Goal: Information Seeking & Learning: Find specific page/section

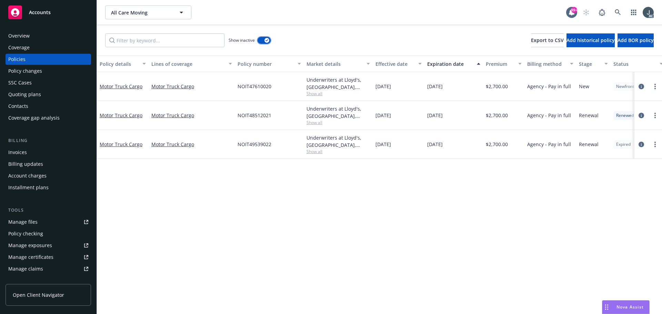
click at [263, 41] on button "button" at bounding box center [263, 40] width 13 height 7
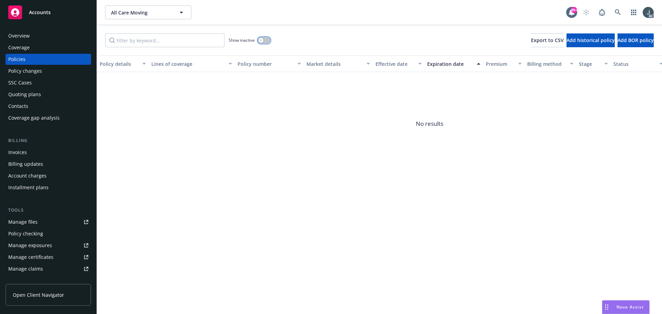
click at [262, 41] on icon "button" at bounding box center [260, 40] width 3 height 3
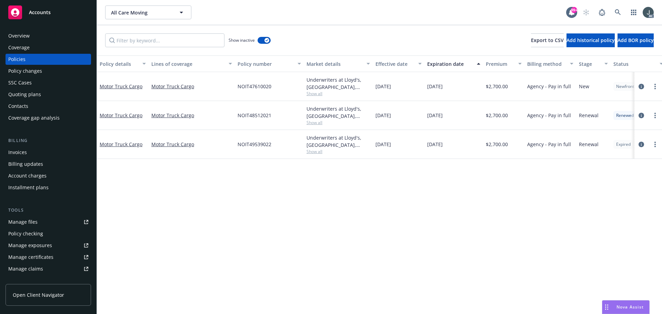
click at [26, 94] on div "Quoting plans" at bounding box center [24, 94] width 33 height 11
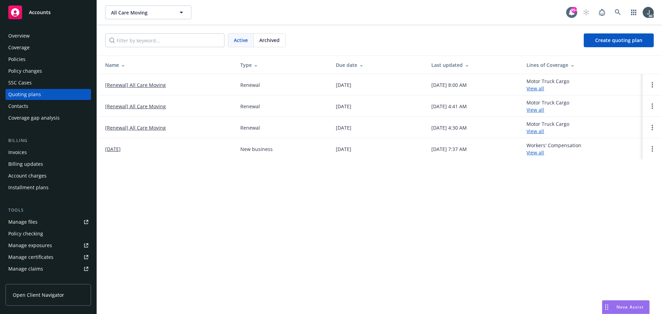
click at [273, 37] on span "Archived" at bounding box center [269, 40] width 20 height 7
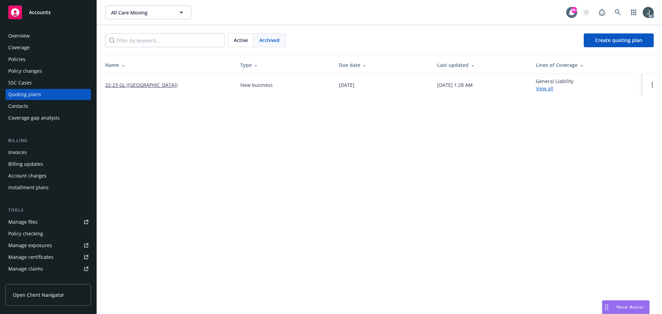
click at [248, 39] on div "Active" at bounding box center [240, 40] width 25 height 13
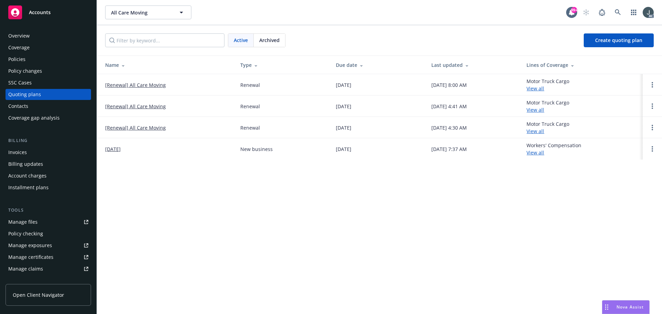
click at [111, 81] on link "[Renewal] All Care Moving" at bounding box center [135, 84] width 61 height 7
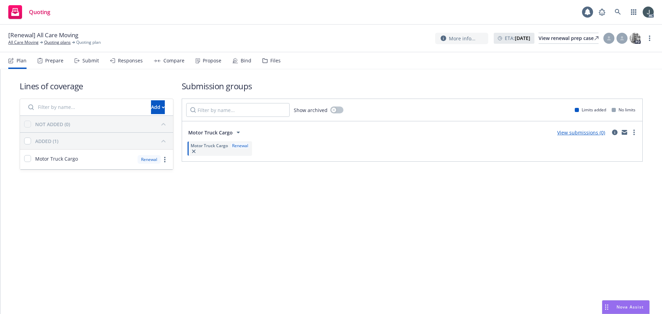
click at [54, 59] on div "Prepare" at bounding box center [54, 61] width 18 height 6
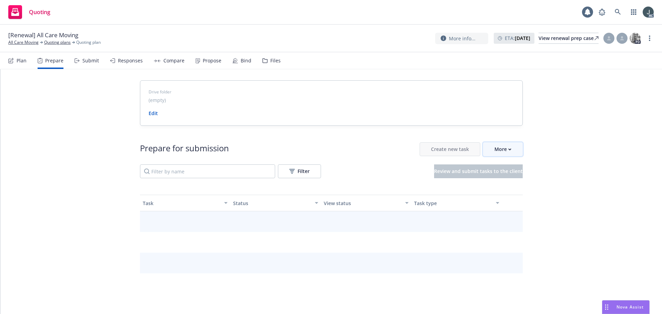
click at [498, 154] on div "More" at bounding box center [502, 149] width 17 height 13
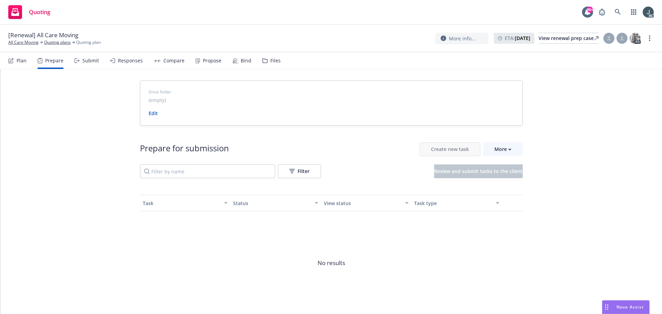
click at [566, 142] on div "Drive folder (empty) Edit Prepare for submission Create new task More Filter Re…" at bounding box center [330, 205] width 661 height 273
click at [265, 56] on div "Files" at bounding box center [271, 60] width 18 height 17
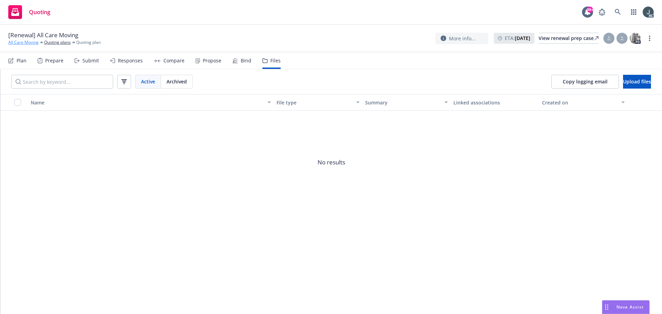
click at [17, 45] on link "All Care Moving" at bounding box center [23, 42] width 30 height 6
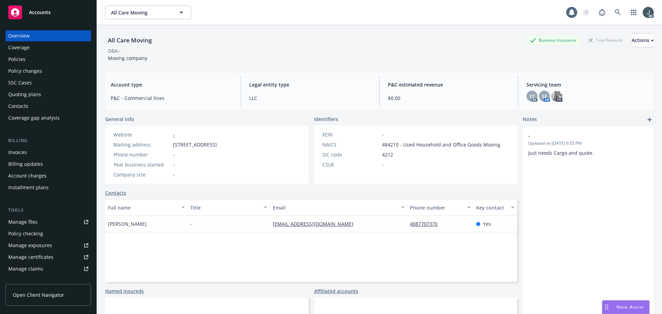
scroll to position [47, 0]
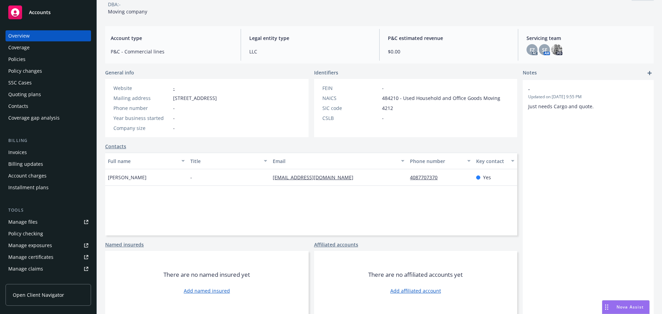
click at [40, 221] on link "Manage files" at bounding box center [48, 221] width 85 height 11
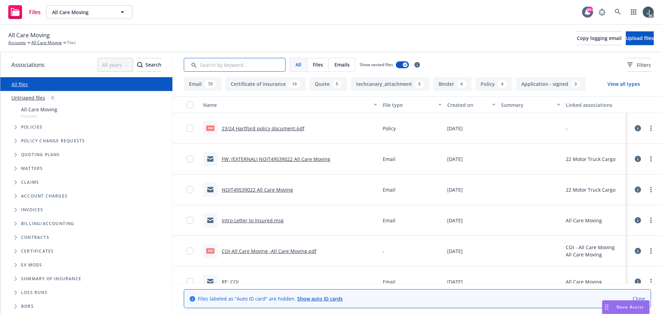
click at [226, 64] on input "Search by keyword..." at bounding box center [235, 65] width 102 height 14
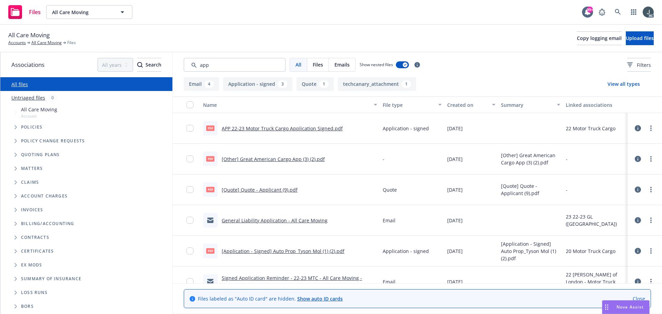
click at [310, 128] on link "APP 22-23 Motor Truck Cargo Application Signed.pdf" at bounding box center [282, 128] width 121 height 7
click at [450, 104] on div "Created on" at bounding box center [467, 104] width 41 height 7
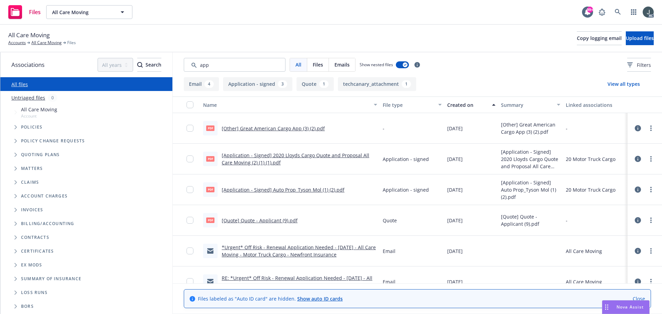
click at [452, 104] on div "Created on" at bounding box center [467, 104] width 41 height 7
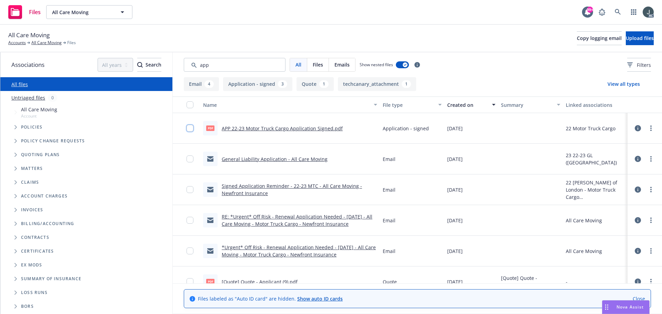
click at [191, 128] on input "checkbox" at bounding box center [189, 128] width 7 height 7
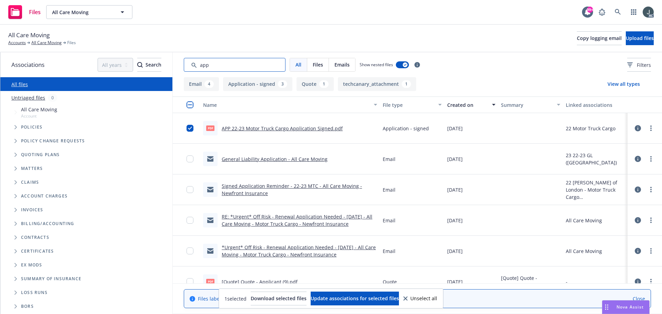
click at [207, 69] on input "Search by keyword..." at bounding box center [235, 65] width 102 height 14
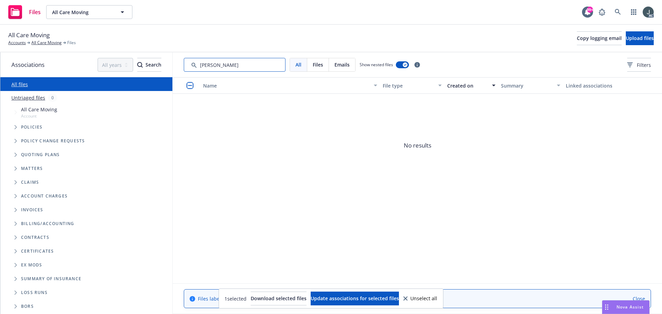
click at [228, 65] on input "Search by keyword..." at bounding box center [235, 65] width 102 height 14
type input "1"
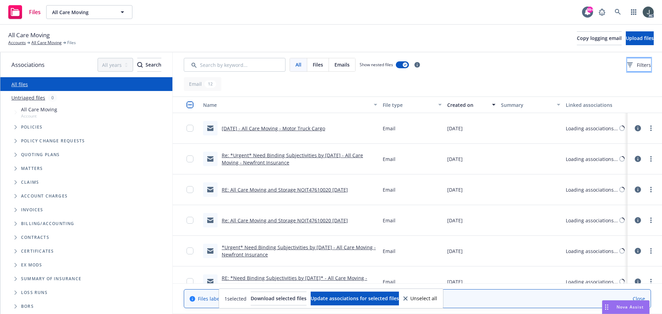
click at [627, 64] on button "Filters" at bounding box center [639, 65] width 24 height 14
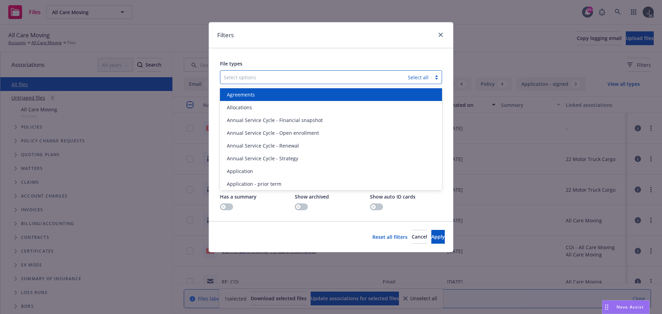
click at [264, 76] on div at bounding box center [314, 77] width 181 height 8
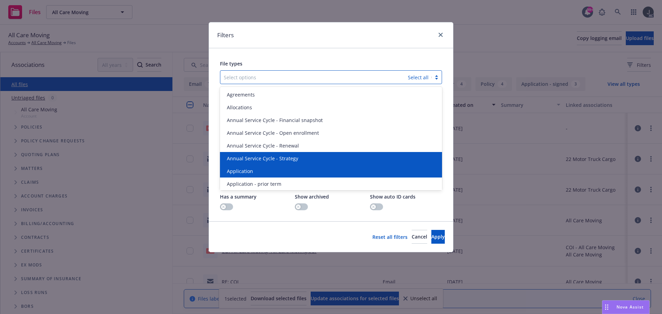
click at [275, 167] on div "Application" at bounding box center [331, 171] width 222 height 13
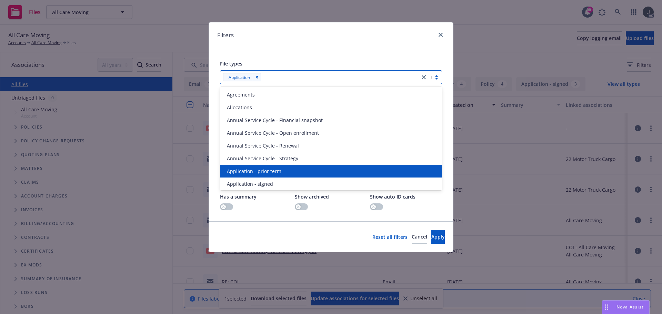
click at [274, 167] on div "Application - prior term" at bounding box center [331, 171] width 222 height 13
click at [274, 170] on div "Application - signed" at bounding box center [331, 170] width 214 height 7
click at [274, 170] on span "Application - unsigned" at bounding box center [253, 170] width 52 height 7
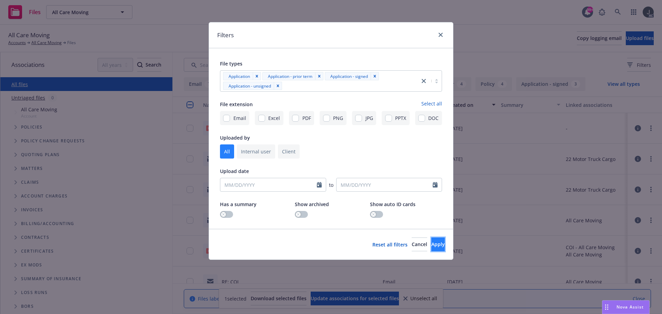
click at [431, 245] on button "Apply" at bounding box center [437, 244] width 13 height 14
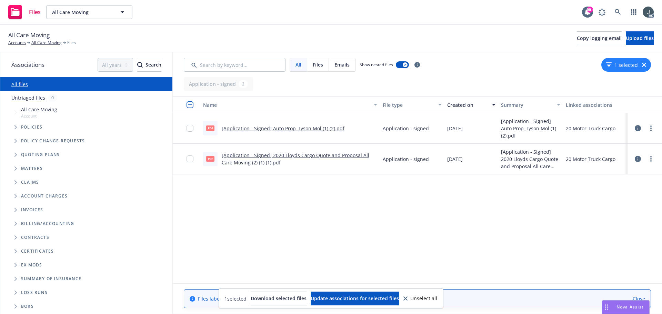
click at [283, 126] on link "[Application - Signed] Auto Prop_Tyson Mol (1) (2).pdf" at bounding box center [283, 128] width 123 height 7
